Goal: Transaction & Acquisition: Purchase product/service

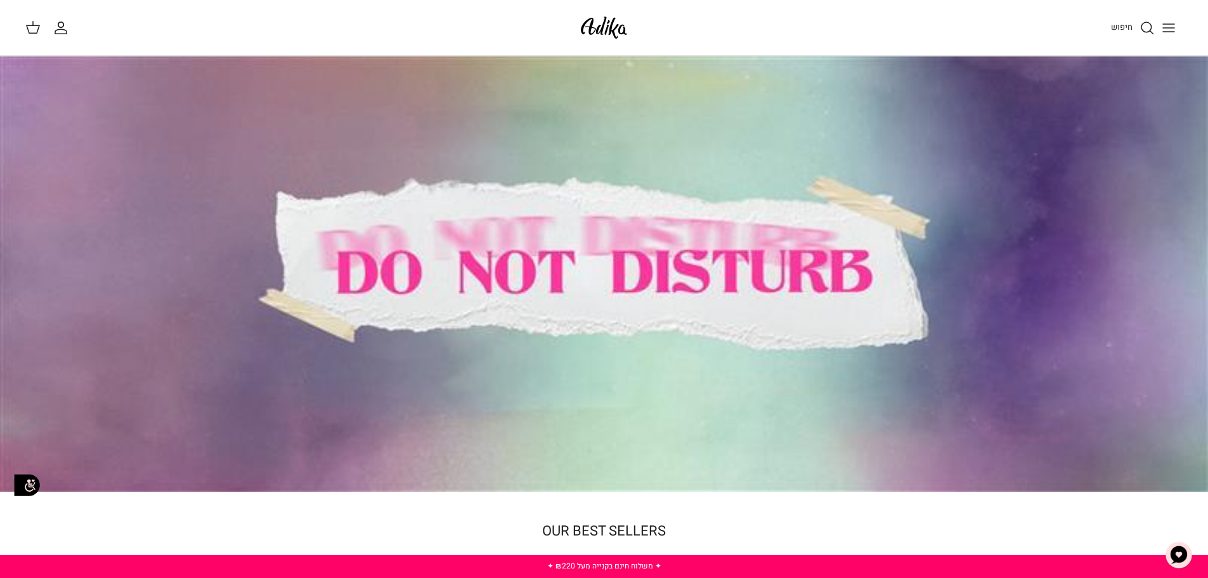
drag, startPoint x: 792, startPoint y: 183, endPoint x: 779, endPoint y: 202, distance: 23.2
click at [792, 185] on div at bounding box center [604, 273] width 1208 height 435
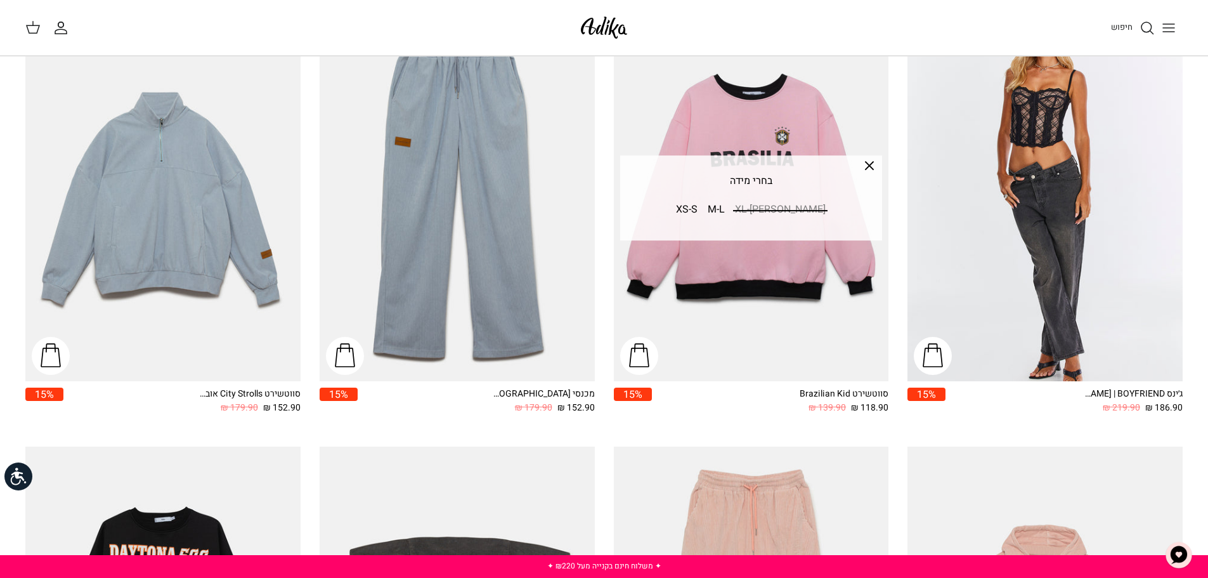
click at [1167, 24] on line "Toggle menu" at bounding box center [1168, 24] width 11 height 0
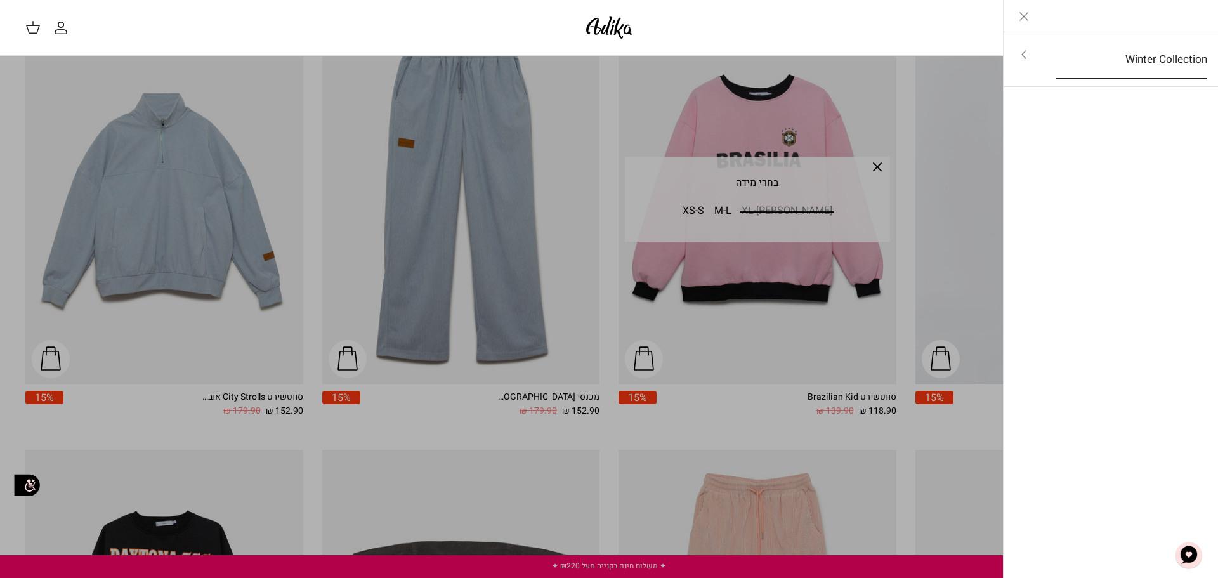
click at [1152, 60] on link "Winter Collection" at bounding box center [1131, 59] width 174 height 39
click at [1147, 55] on link "לכל הפריטים" at bounding box center [1111, 56] width 202 height 32
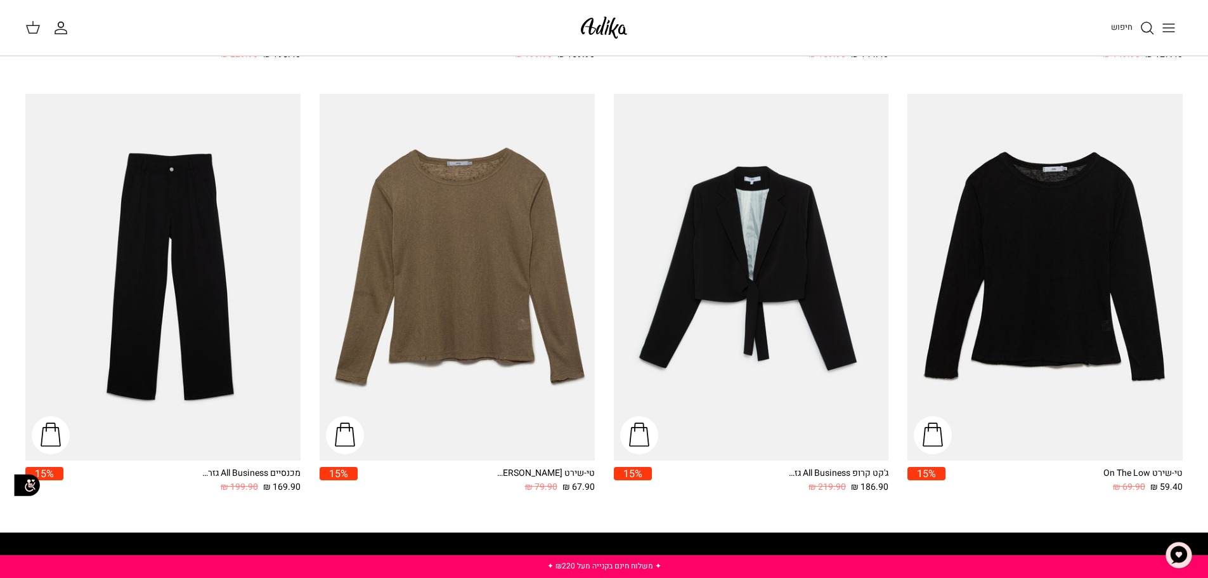
scroll to position [1839, 0]
